Goal: Task Accomplishment & Management: Use online tool/utility

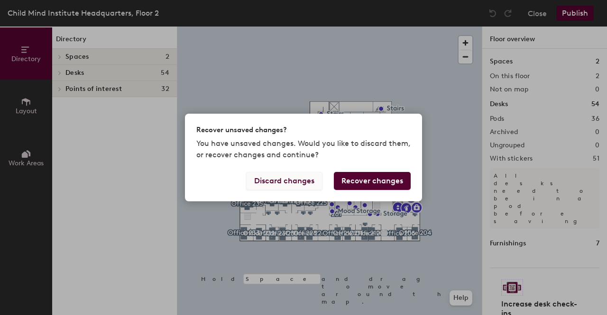
click at [284, 185] on button "Discard changes" at bounding box center [284, 181] width 76 height 18
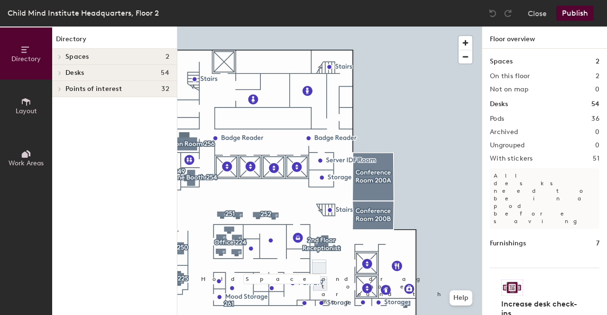
click at [28, 109] on span "Layout" at bounding box center [26, 111] width 21 height 8
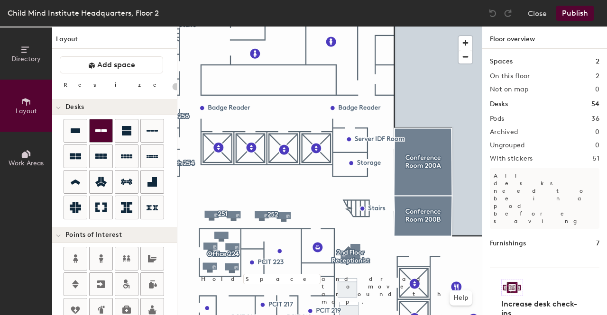
click at [103, 138] on div at bounding box center [101, 131] width 23 height 23
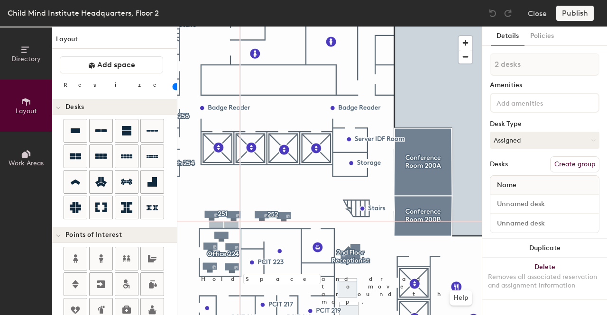
type input "100"
click at [210, 27] on div at bounding box center [329, 27] width 304 height 0
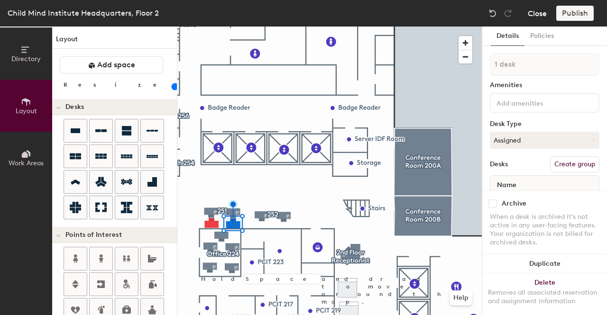
click at [534, 20] on button "Close" at bounding box center [537, 13] width 19 height 15
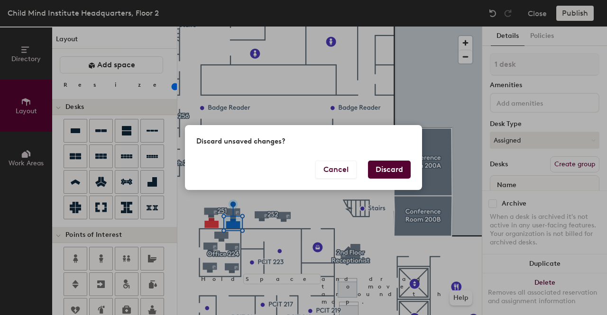
click at [383, 176] on button "Discard" at bounding box center [389, 170] width 43 height 18
